Goal: Transaction & Acquisition: Subscribe to service/newsletter

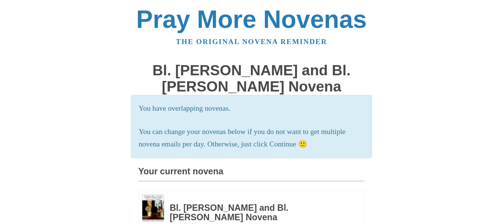
scroll to position [166, 0]
